Goal: Information Seeking & Learning: Understand process/instructions

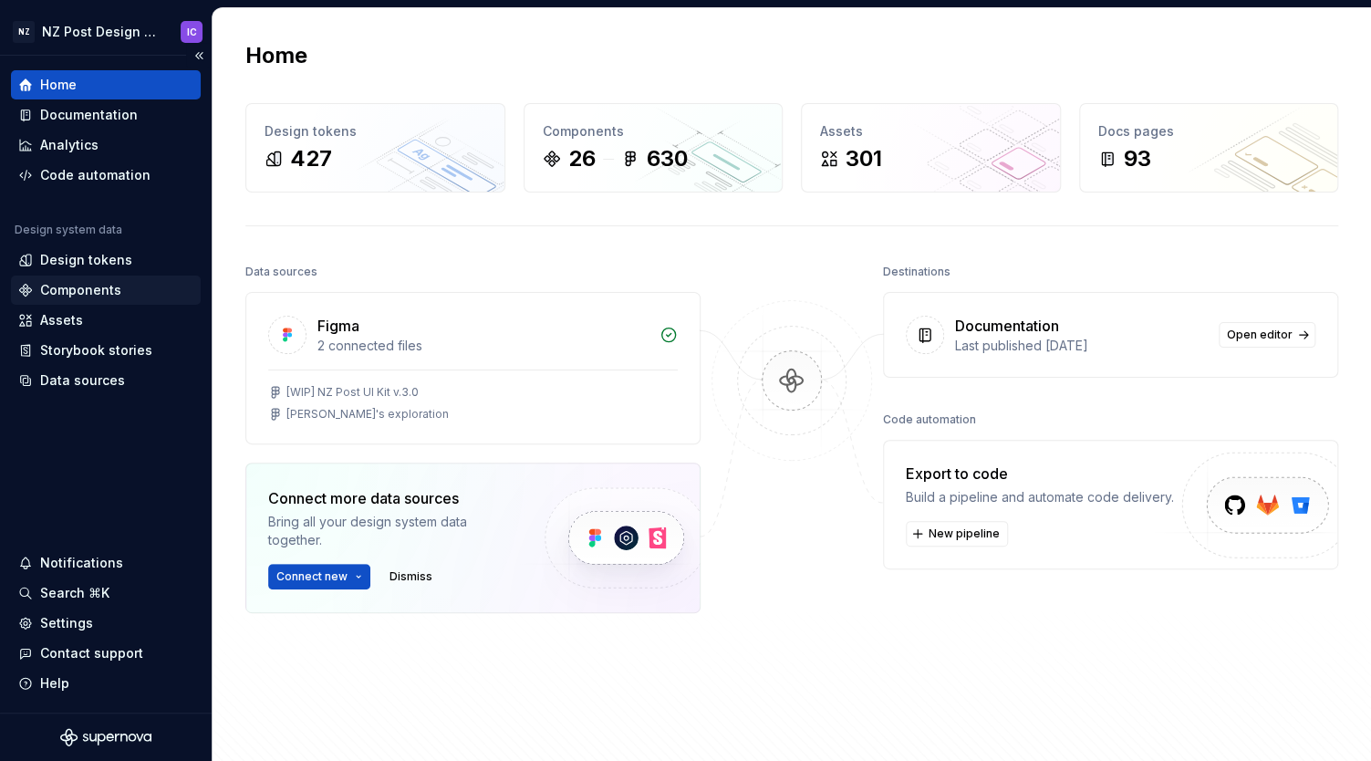
click at [152, 291] on div "Components" at bounding box center [105, 290] width 175 height 18
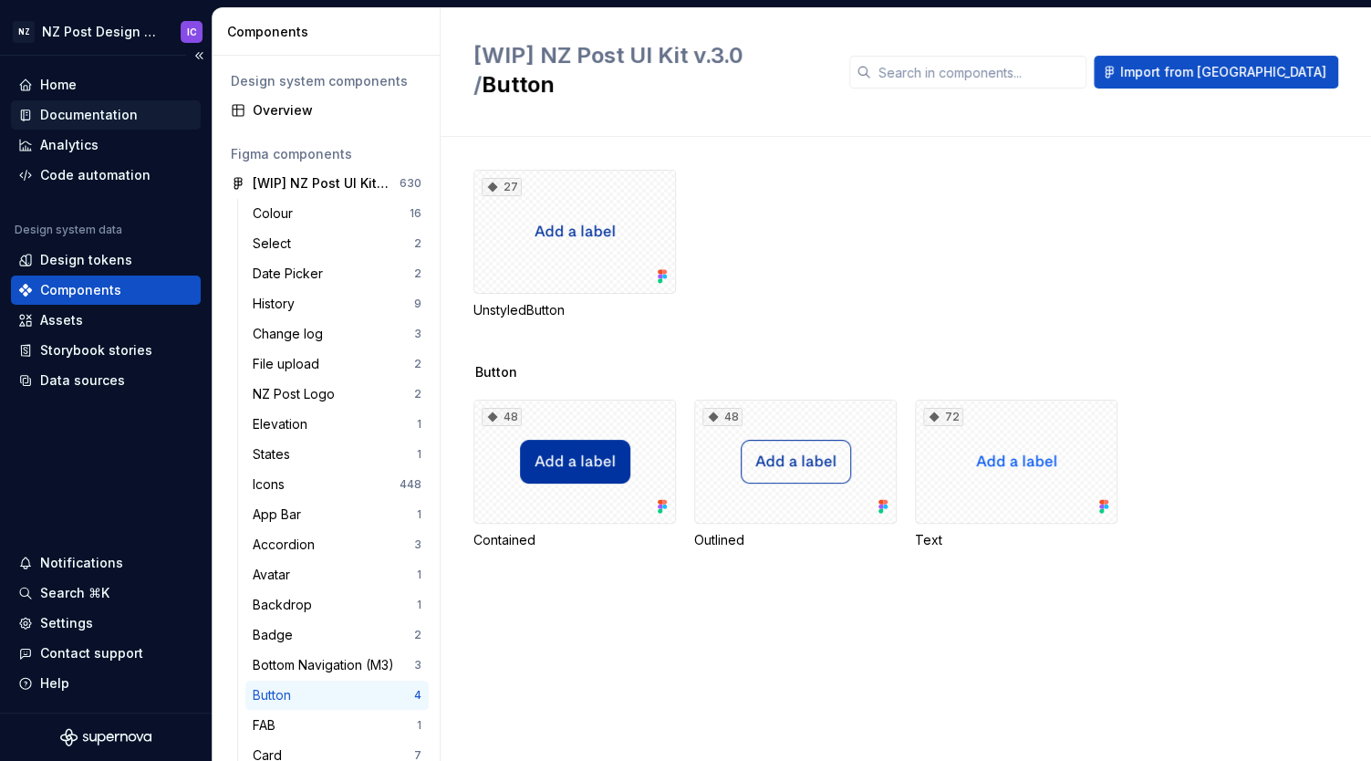
click at [114, 111] on div "Documentation" at bounding box center [89, 115] width 98 height 18
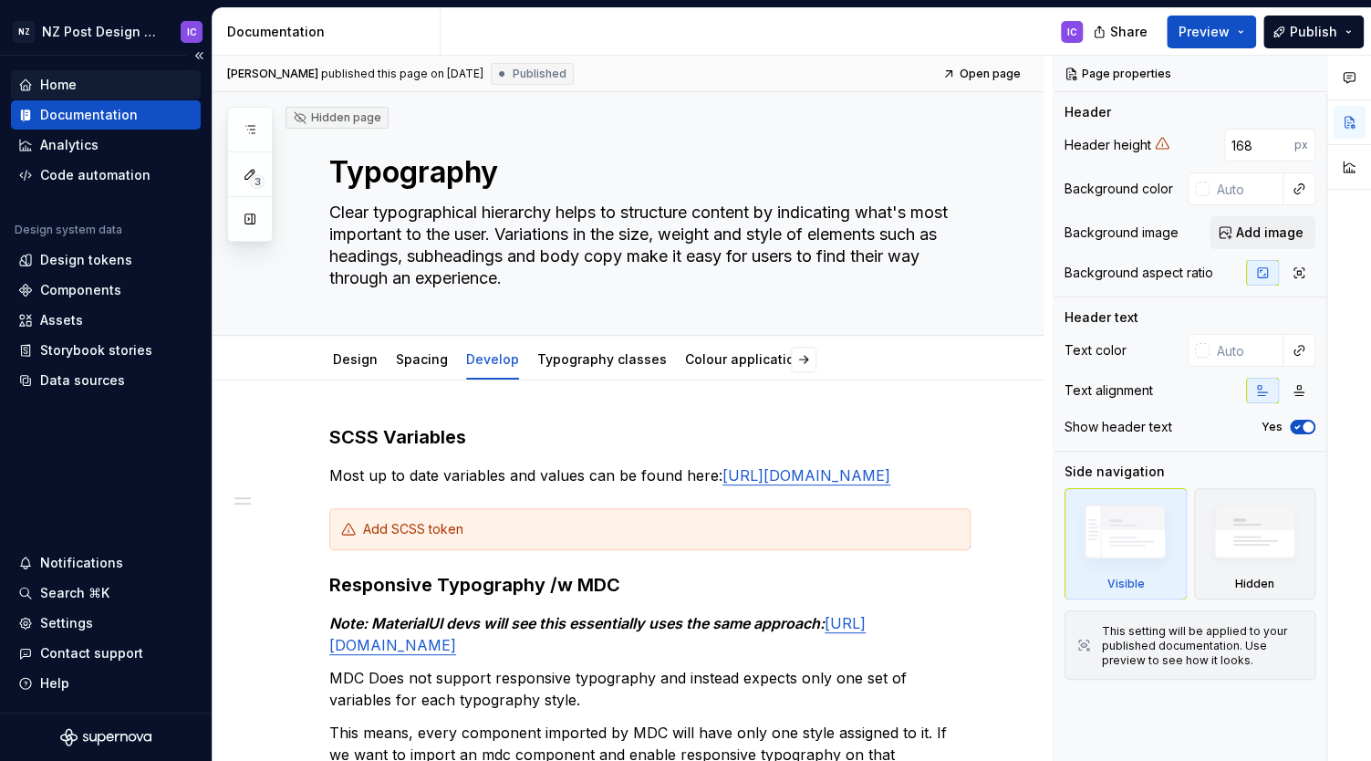
click at [67, 85] on div "Home" at bounding box center [58, 85] width 36 height 18
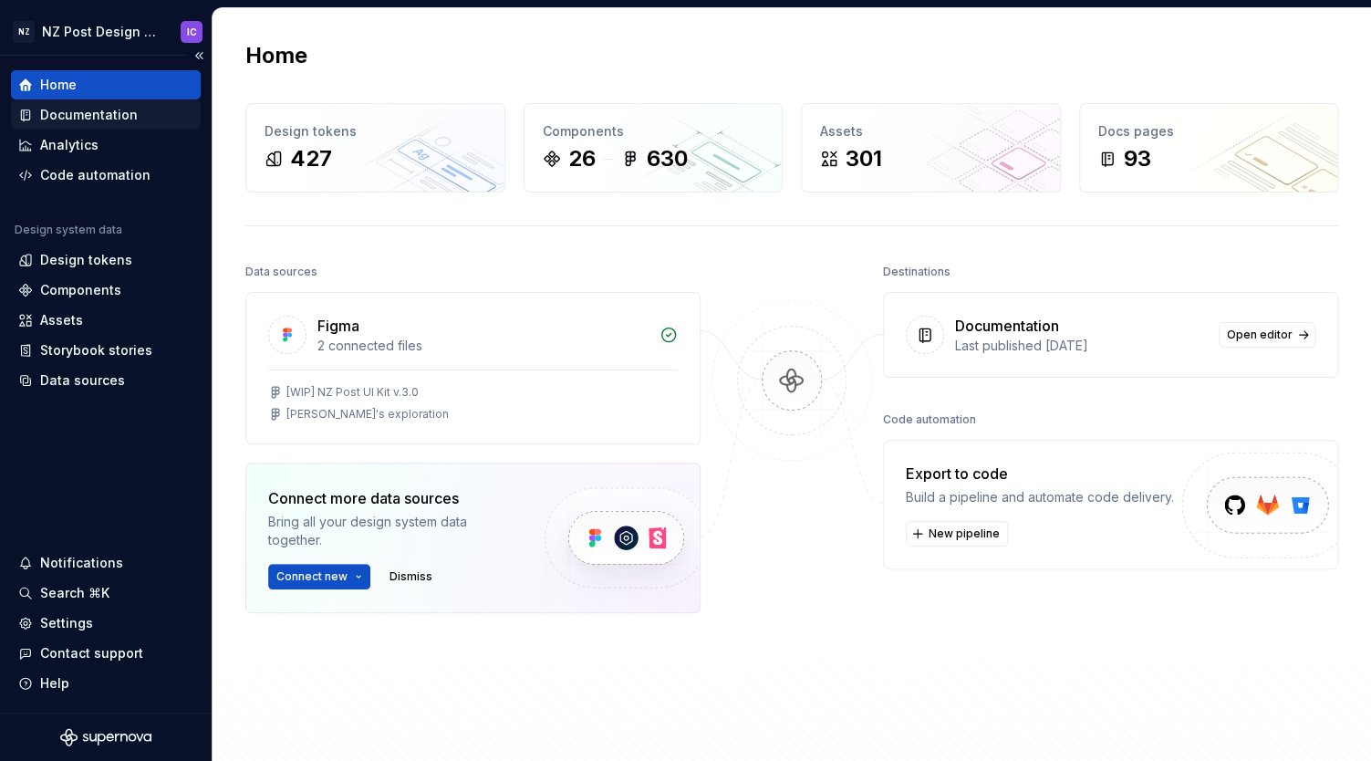
click at [76, 115] on div "Documentation" at bounding box center [89, 115] width 98 height 18
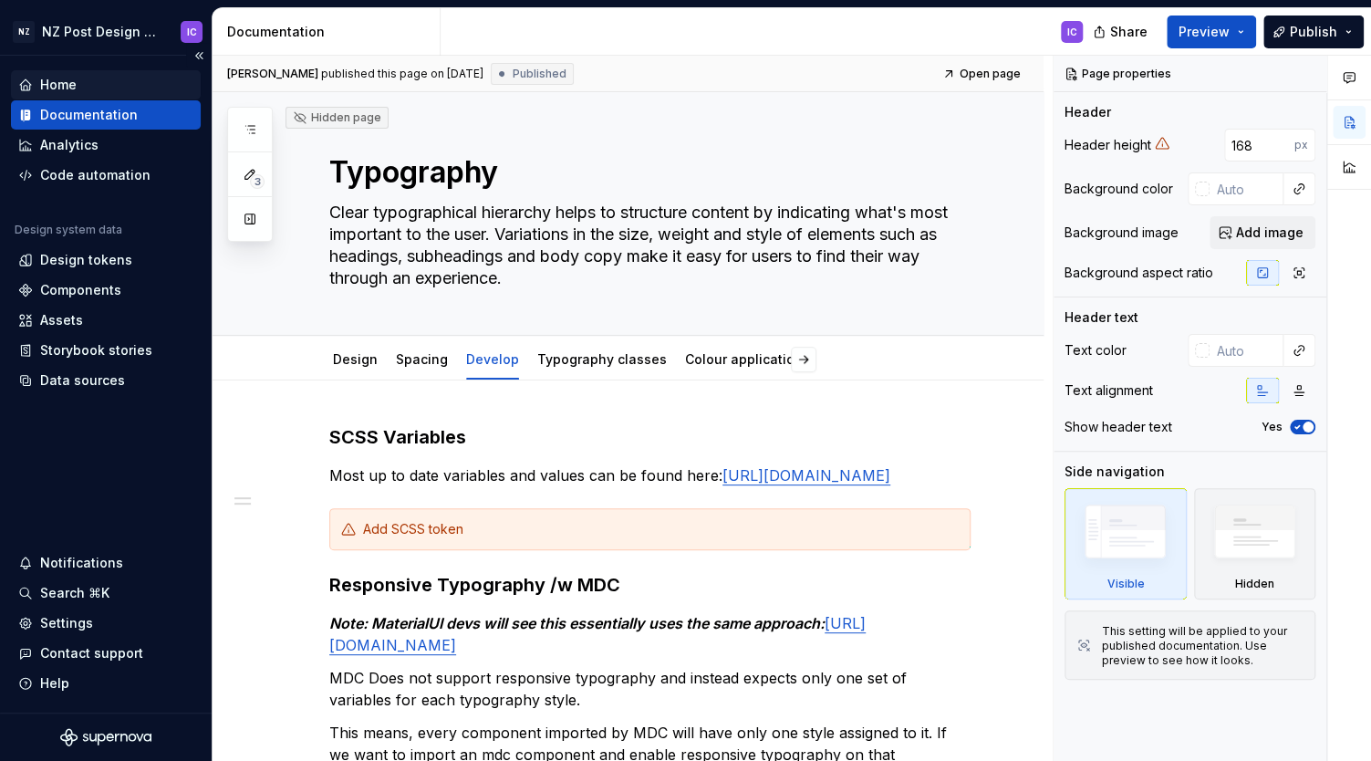
click at [71, 81] on div "Home" at bounding box center [58, 85] width 36 height 18
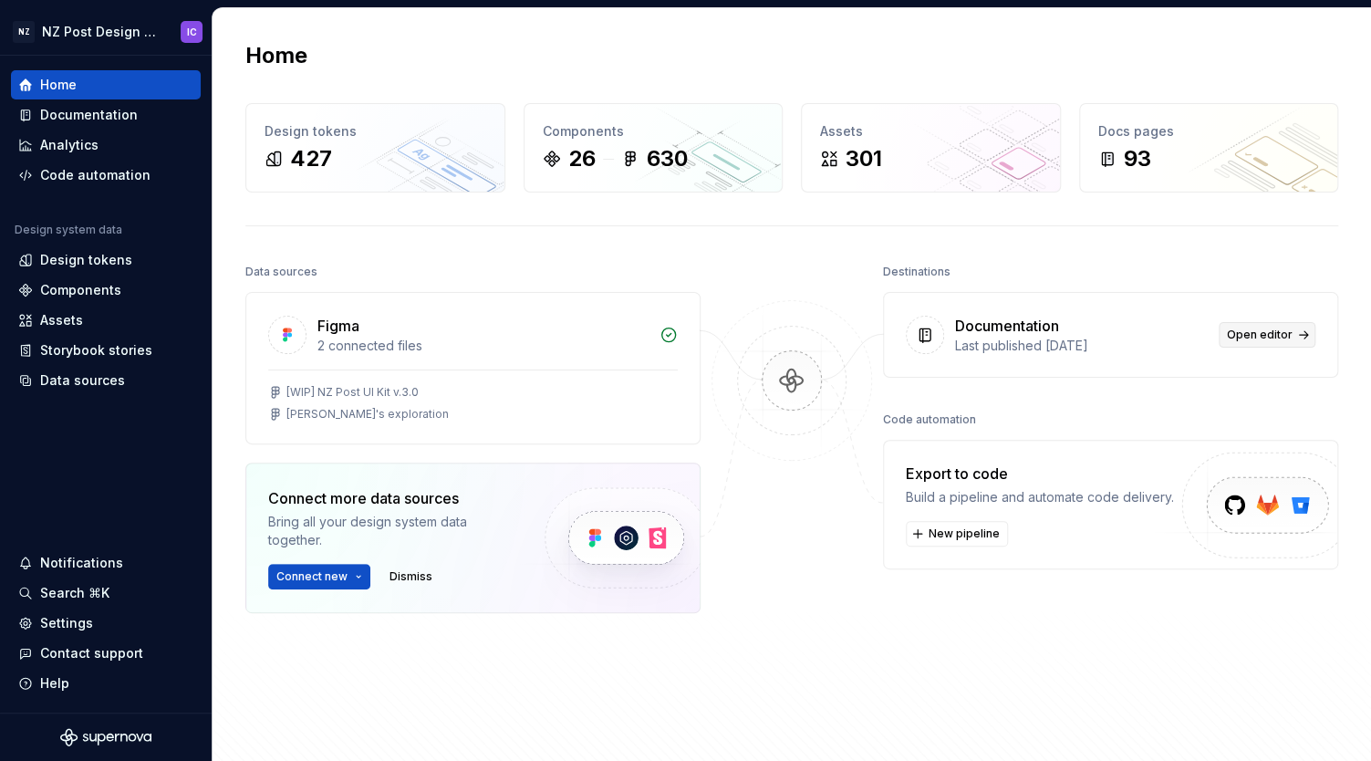
click at [1289, 328] on span "Open editor" at bounding box center [1260, 335] width 66 height 15
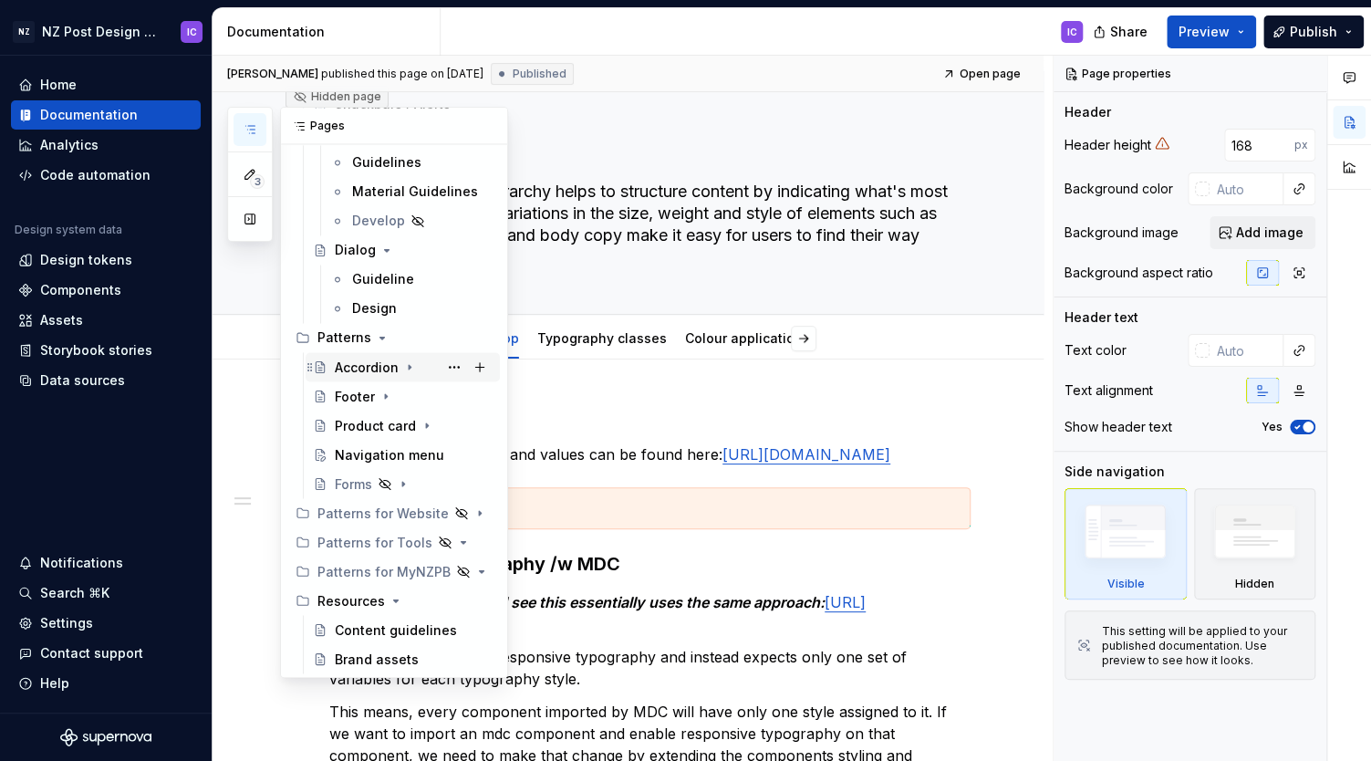
scroll to position [1496, 0]
click at [364, 451] on div "Navigation menu" at bounding box center [386, 454] width 103 height 18
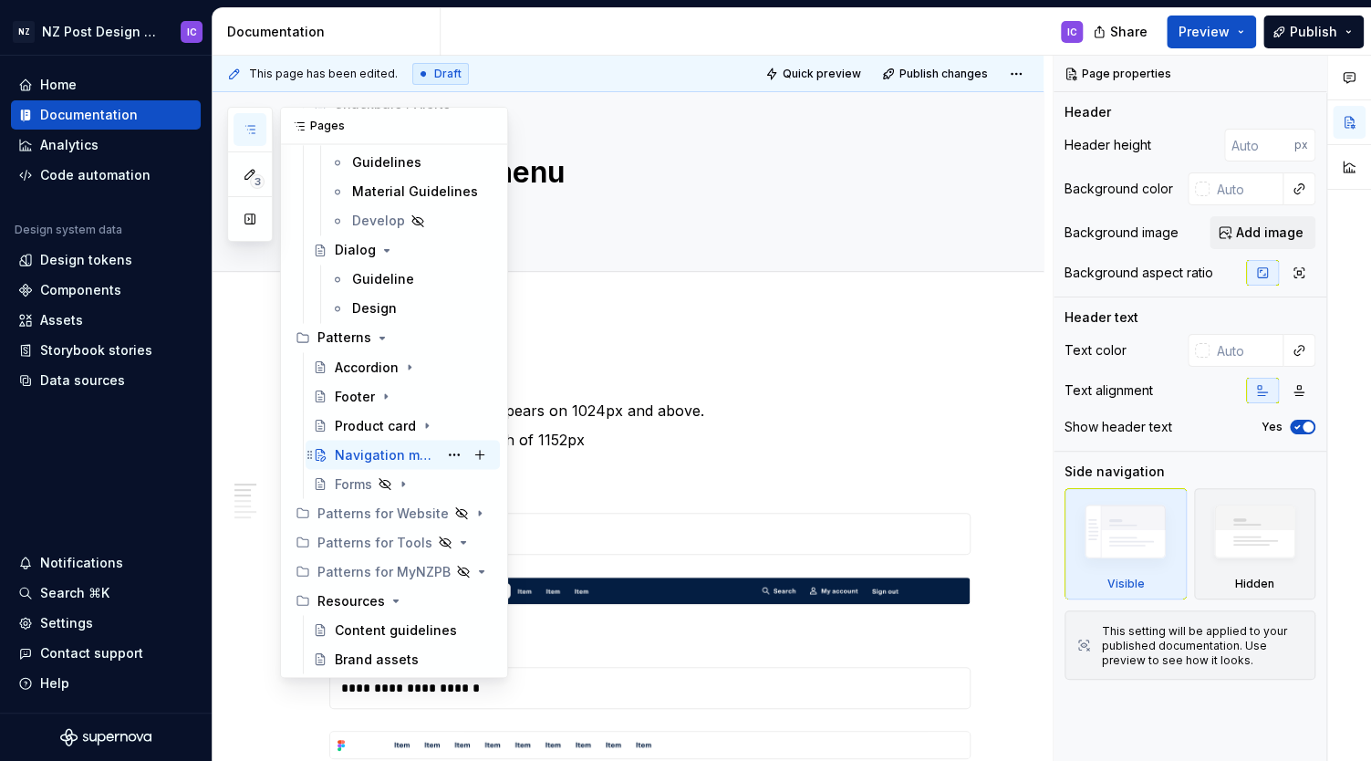
click at [350, 458] on div "Navigation menu" at bounding box center [386, 454] width 103 height 18
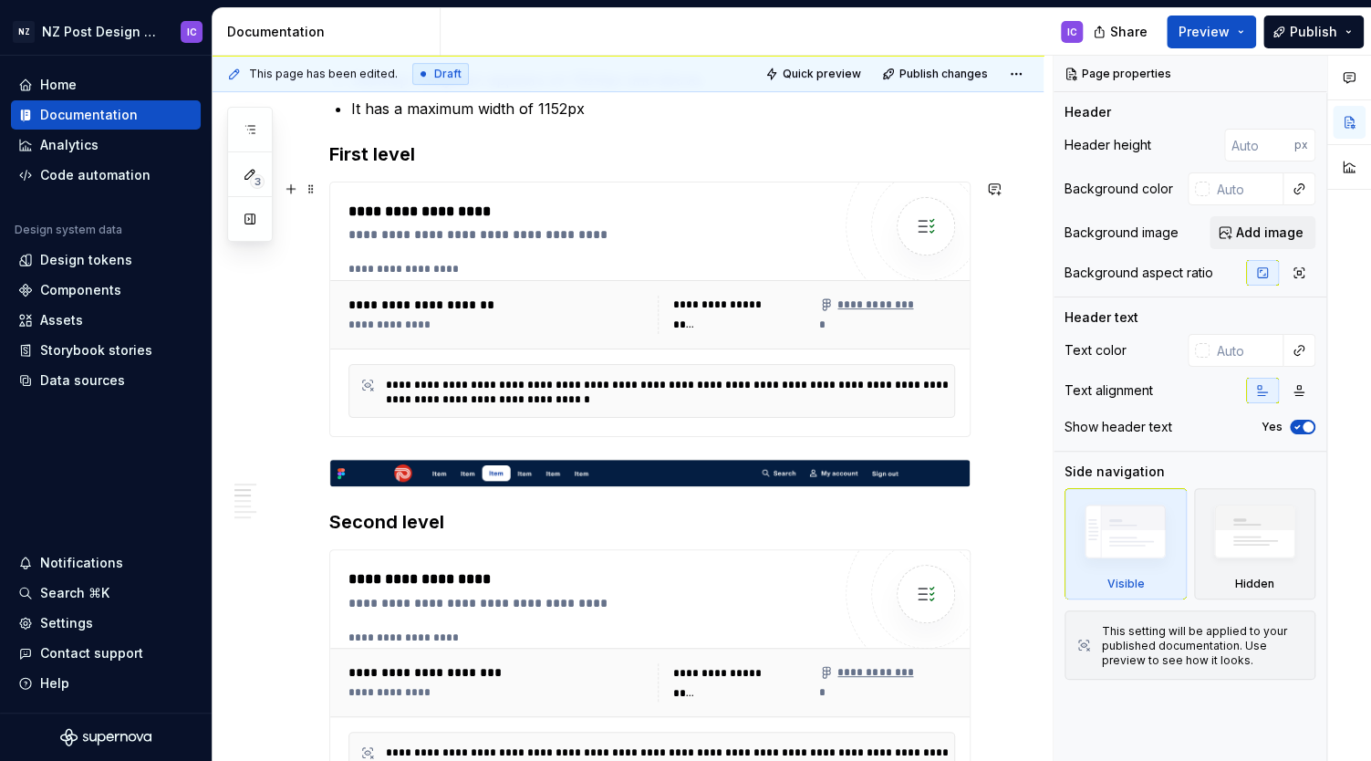
scroll to position [378, 0]
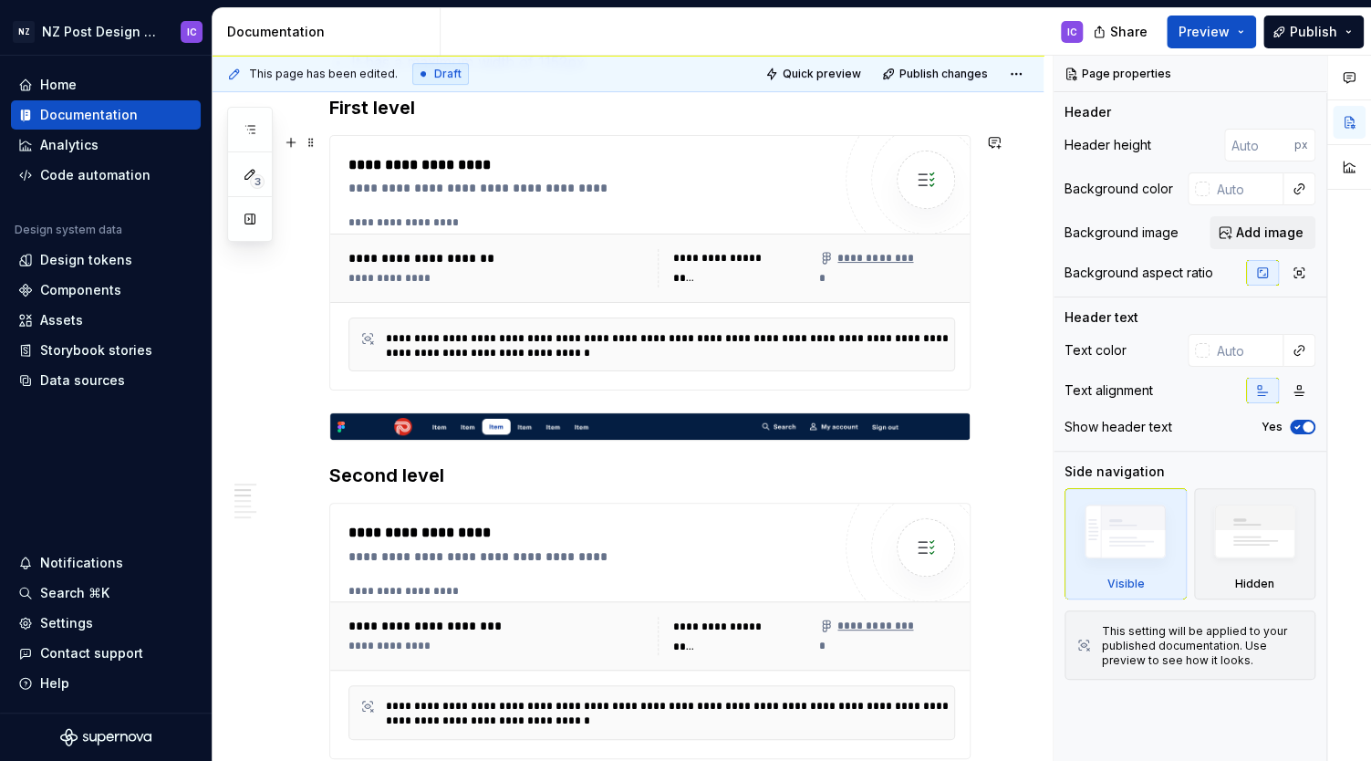
type textarea "*"
